Goal: Transaction & Acquisition: Purchase product/service

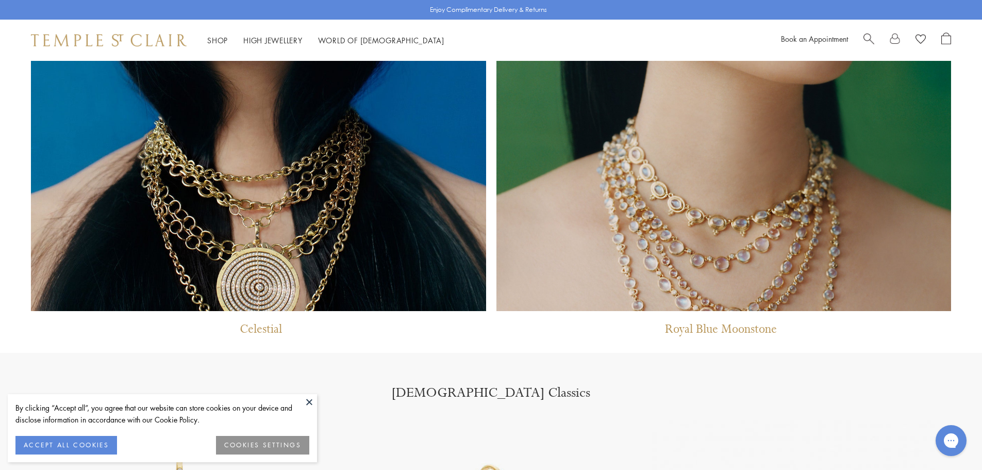
scroll to position [1238, 0]
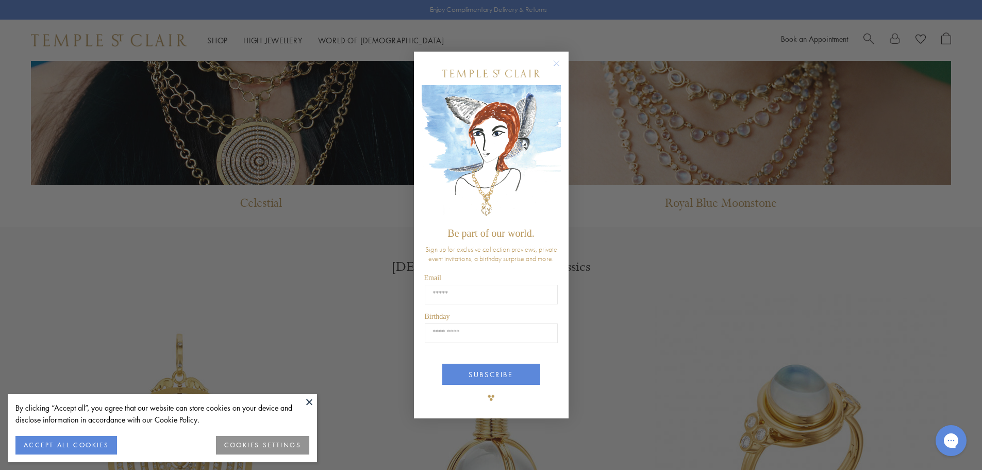
click at [384, 346] on div "Close dialog Be part of our world. Sign up for exclusive collection previews, p…" at bounding box center [491, 235] width 982 height 470
click at [557, 63] on circle "Close dialog" at bounding box center [556, 63] width 12 height 12
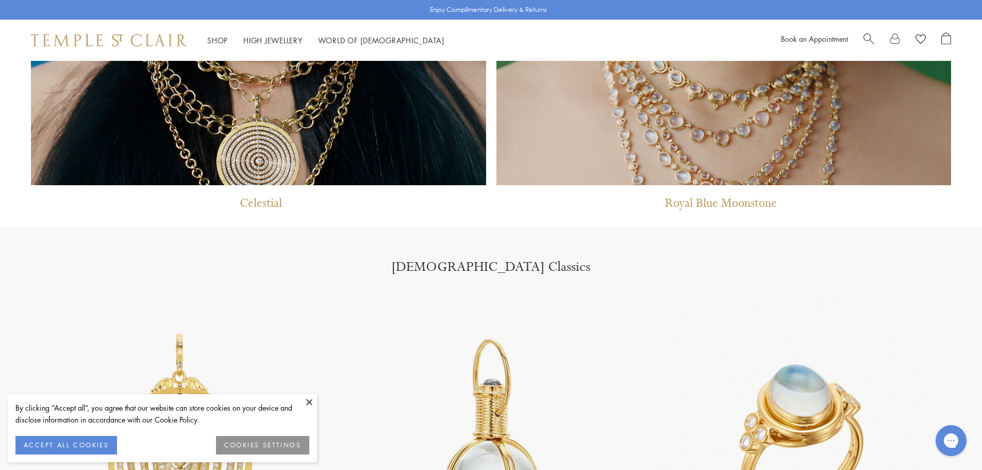
drag, startPoint x: 314, startPoint y: 394, endPoint x: 308, endPoint y: 398, distance: 6.7
click at [308, 397] on button at bounding box center [309, 401] width 15 height 15
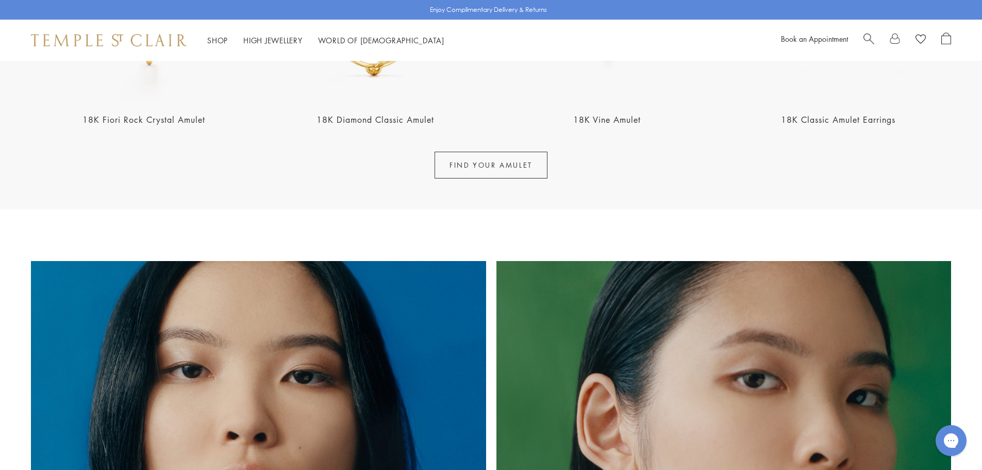
scroll to position [413, 0]
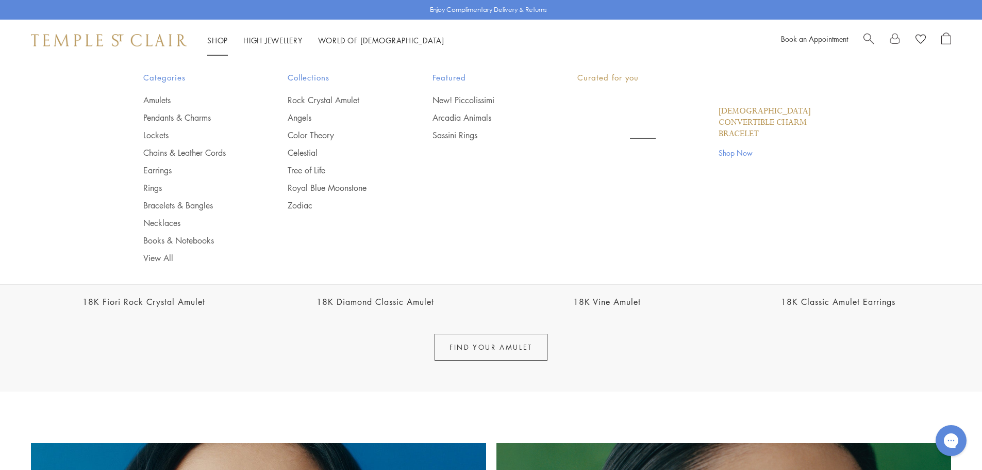
click at [222, 39] on link "Shop Shop" at bounding box center [217, 40] width 21 height 10
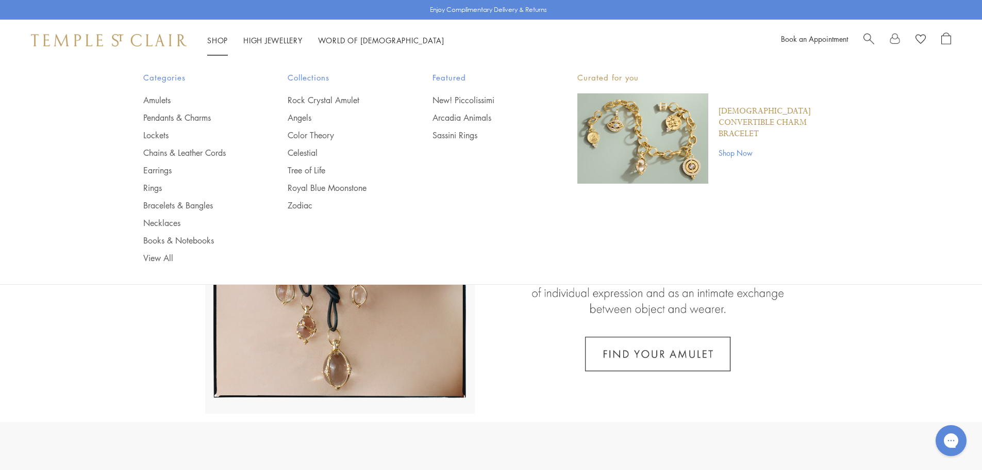
drag, startPoint x: 188, startPoint y: 153, endPoint x: 177, endPoint y: 143, distance: 14.2
click at [187, 152] on link "Chains & Leather Cords" at bounding box center [195, 152] width 104 height 11
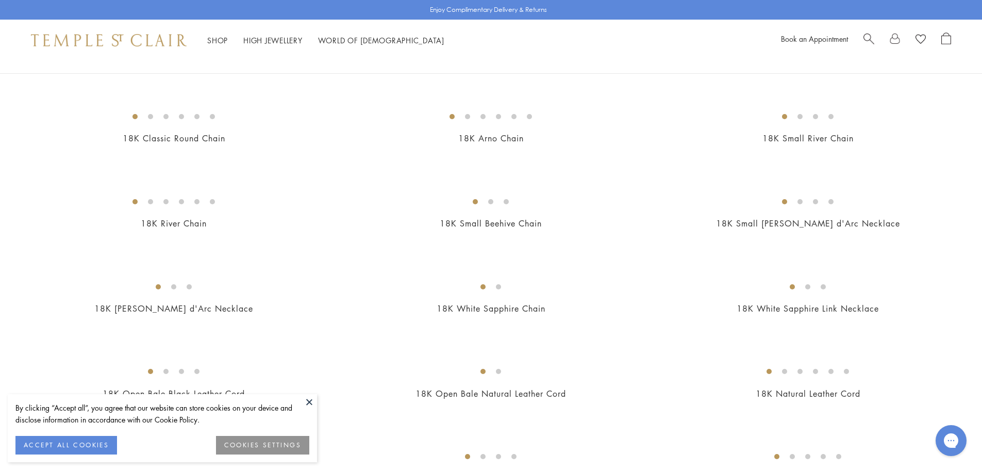
scroll to position [258, 0]
click at [313, 399] on button at bounding box center [309, 401] width 15 height 15
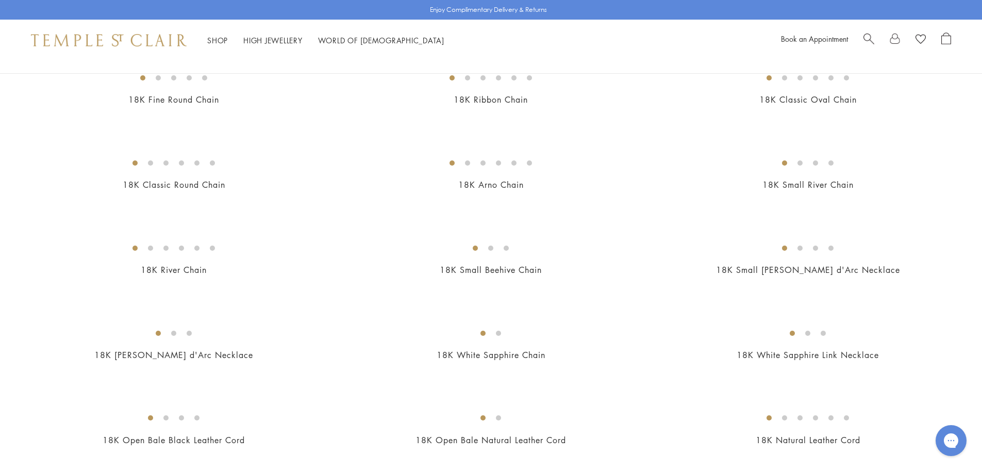
scroll to position [206, 0]
click at [0, 0] on img at bounding box center [0, 0] width 0 height 0
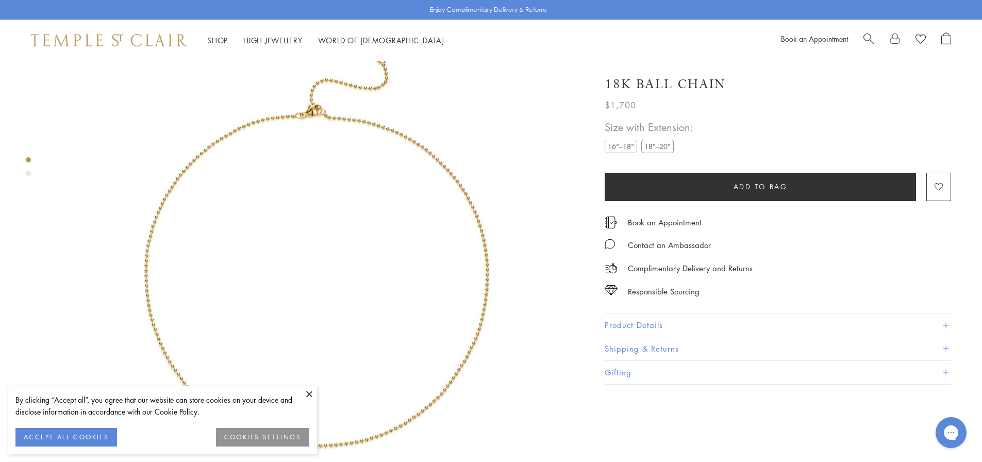
click at [650, 147] on label "18"–20"" at bounding box center [657, 146] width 32 height 13
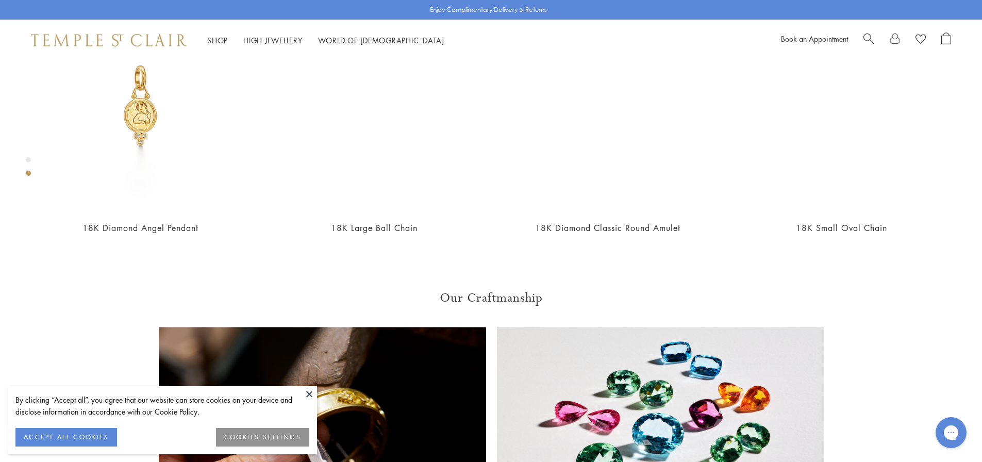
scroll to position [525, 0]
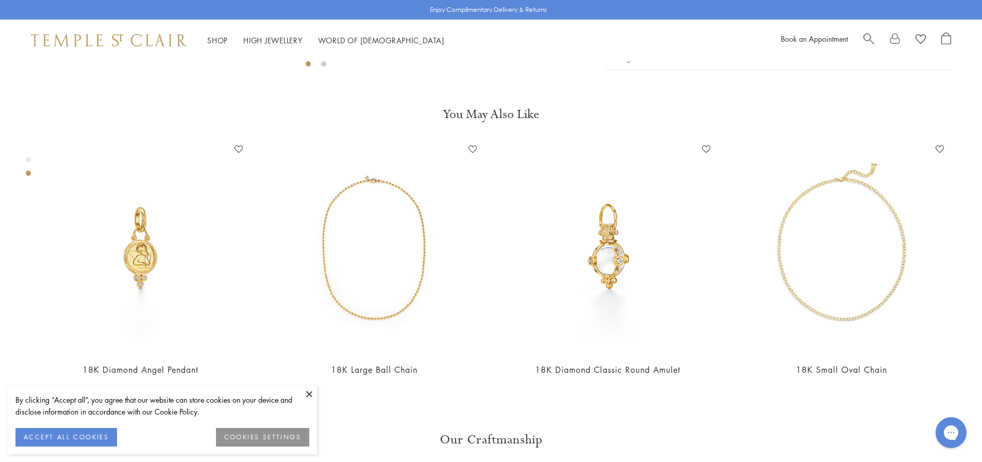
click at [308, 391] on button at bounding box center [309, 393] width 15 height 15
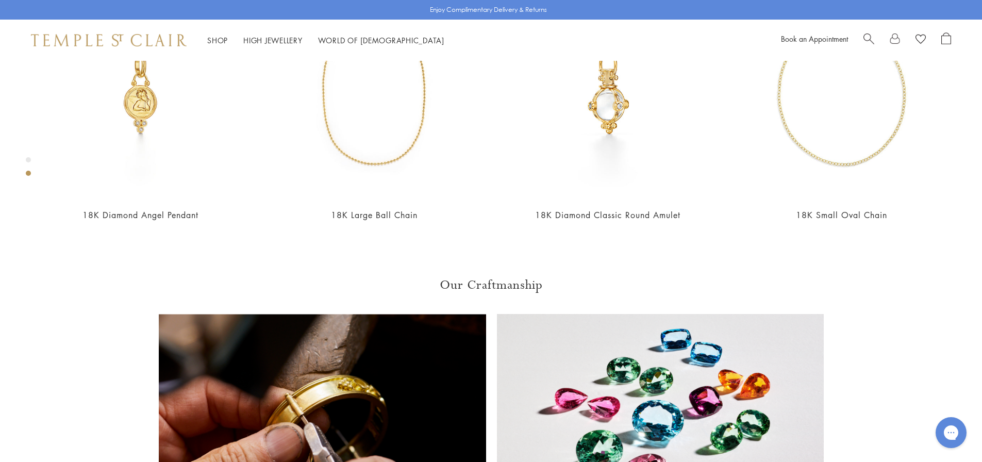
scroll to position [422, 0]
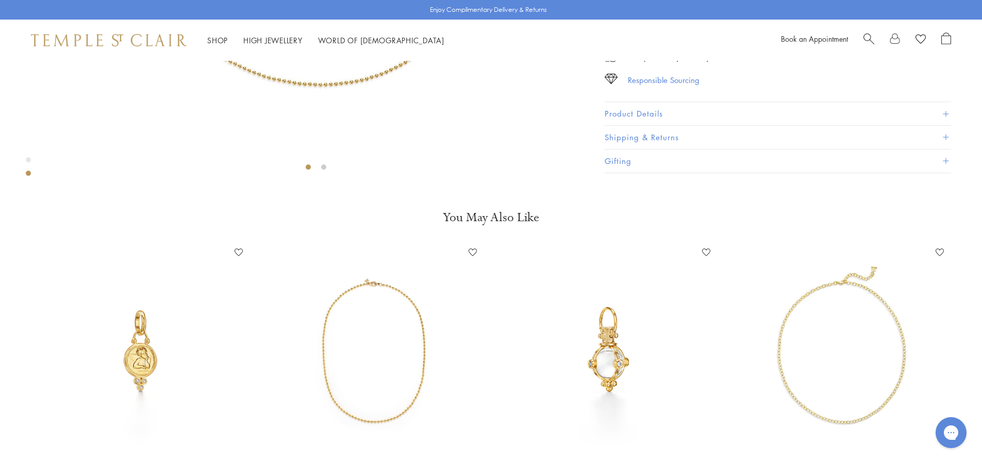
click at [670, 86] on div "Responsible Sourcing" at bounding box center [664, 79] width 72 height 13
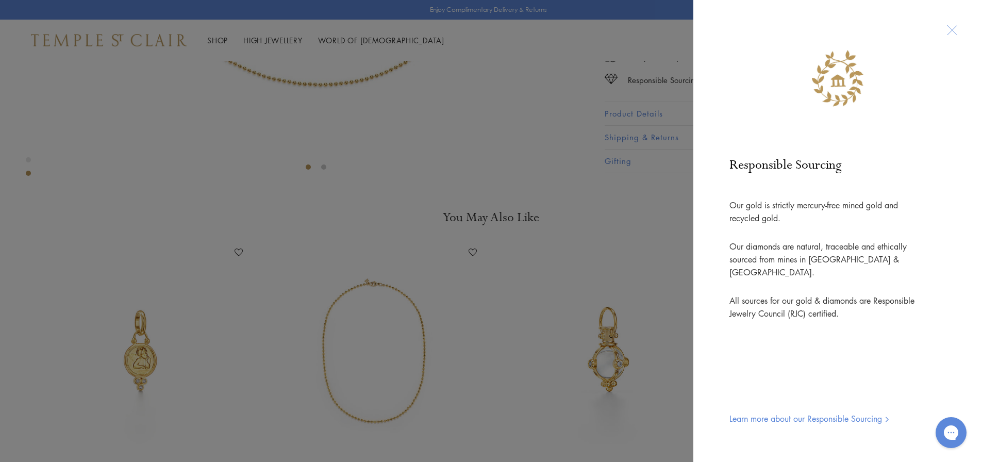
click at [479, 71] on div "Responsible Sourcing Our gold is strictly mercury-free mined gold and recycled …" at bounding box center [491, 231] width 982 height 462
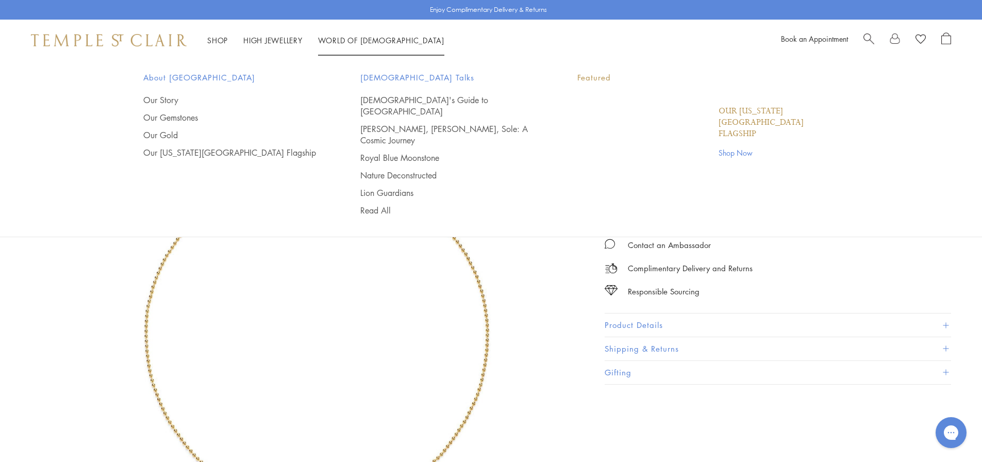
scroll to position [0, 0]
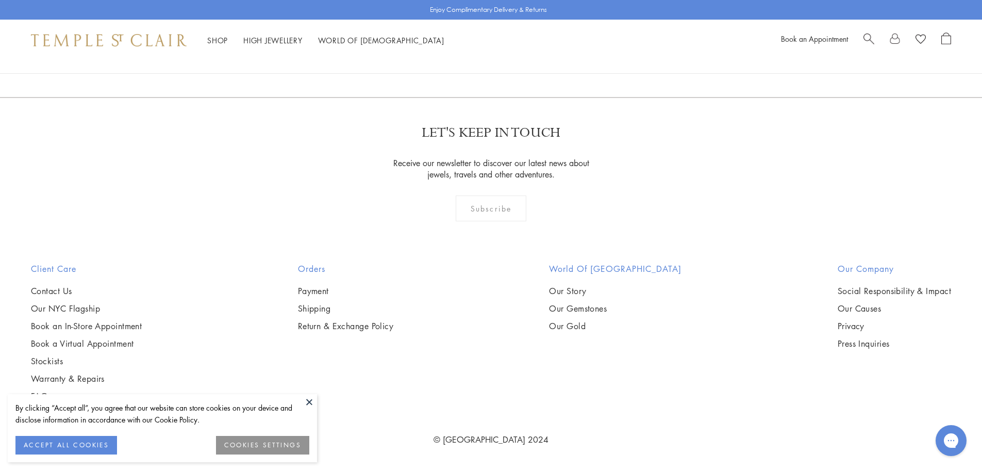
scroll to position [2217, 0]
click at [0, 0] on img at bounding box center [0, 0] width 0 height 0
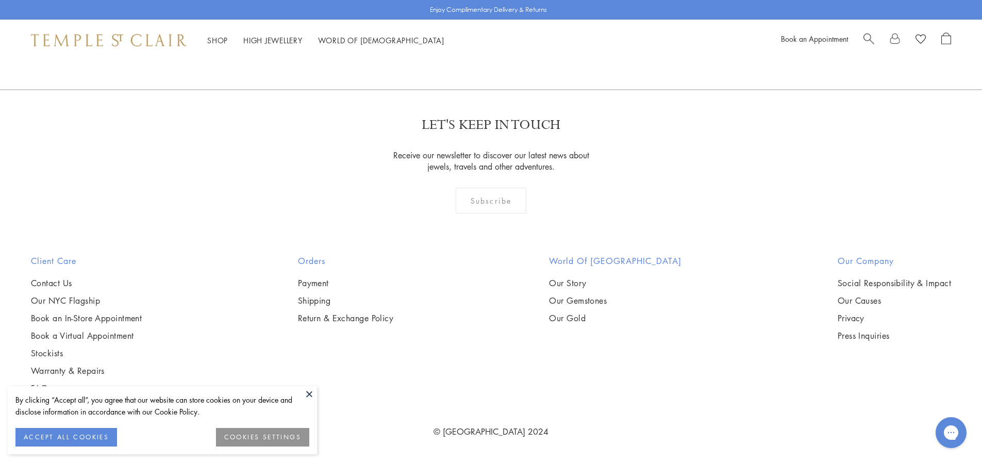
scroll to position [1757, 0]
click at [589, 282] on link "Our Story" at bounding box center [615, 282] width 133 height 11
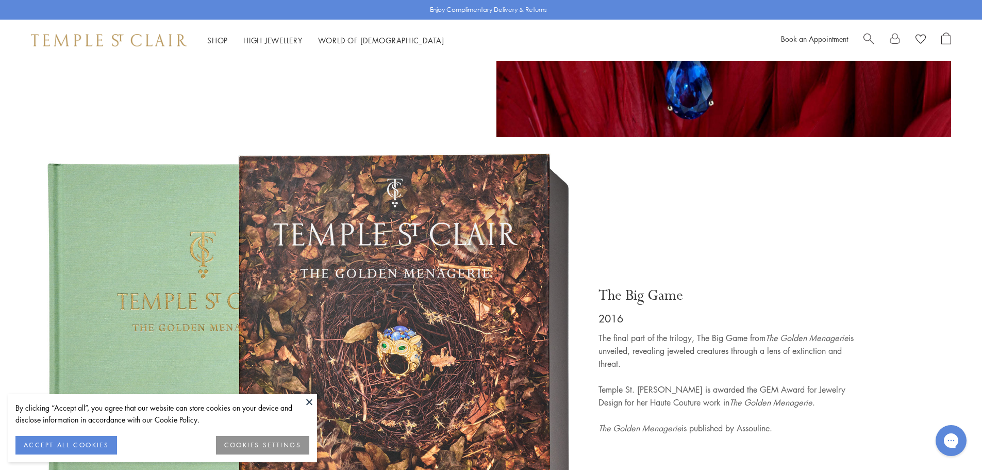
scroll to position [5156, 0]
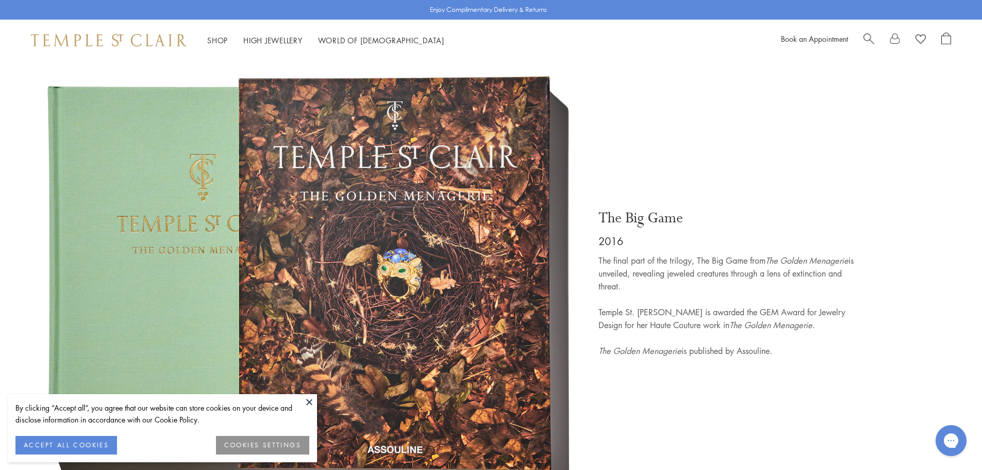
drag, startPoint x: 306, startPoint y: 399, endPoint x: 297, endPoint y: 396, distance: 9.6
click at [304, 398] on button at bounding box center [309, 401] width 15 height 15
